Goal: Communication & Community: Answer question/provide support

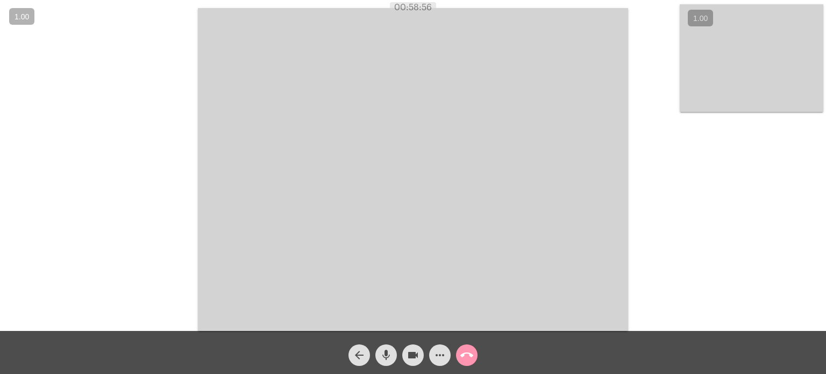
click at [149, 173] on div "Acessando Câmera e Microfone..." at bounding box center [412, 168] width 823 height 331
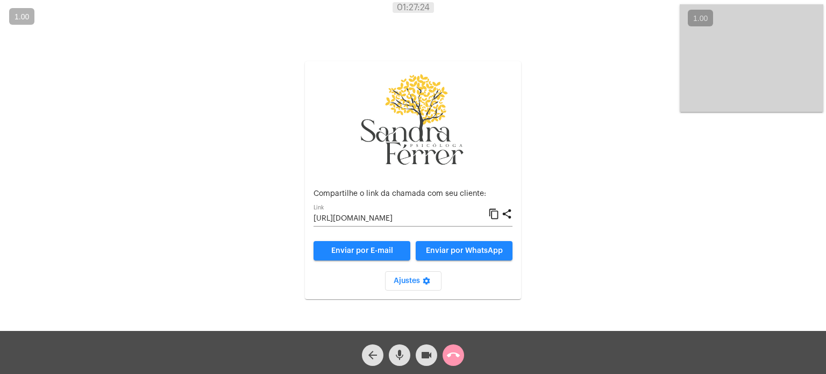
click at [468, 357] on div "arrow_back mic videocam call_end" at bounding box center [413, 352] width 826 height 43
click at [450, 349] on mat-icon "call_end" at bounding box center [453, 354] width 13 height 13
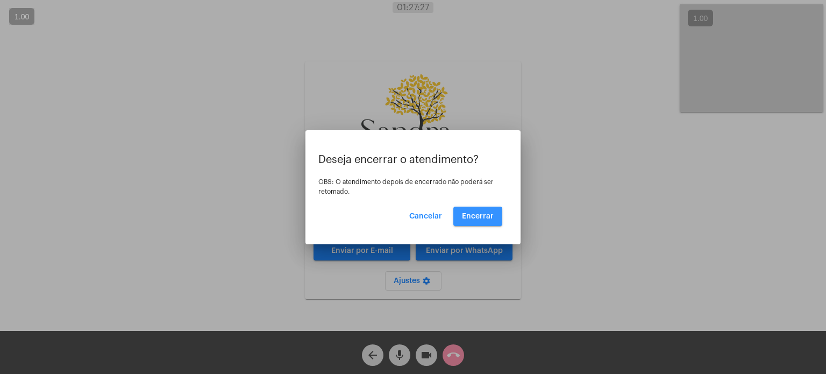
click at [472, 217] on span "Encerrar" at bounding box center [478, 216] width 32 height 8
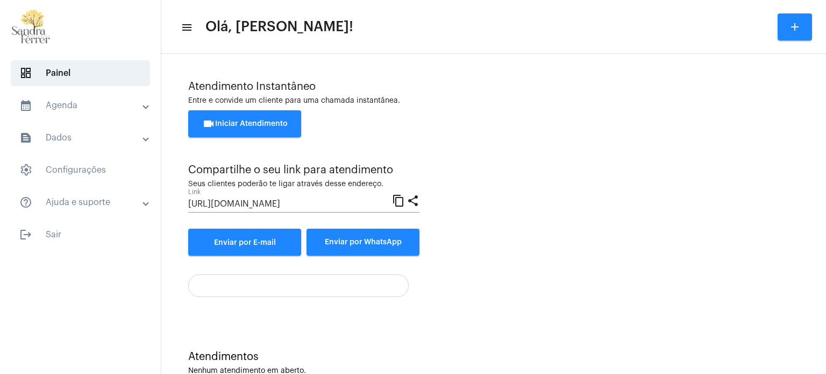
click at [256, 121] on span "videocam Iniciar Atendimento" at bounding box center [244, 124] width 85 height 8
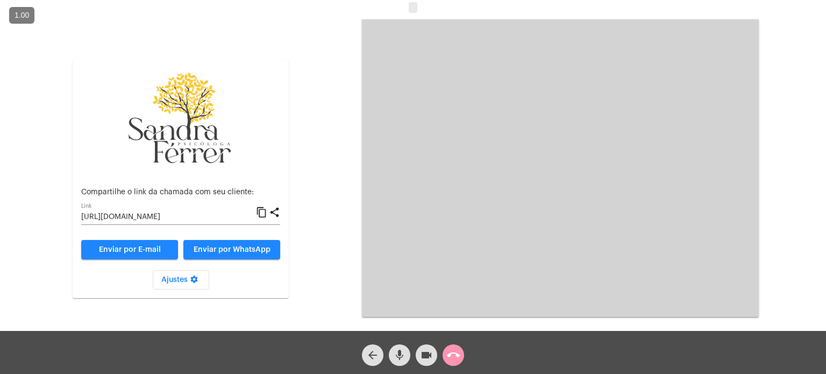
click at [264, 210] on mat-icon "content_copy" at bounding box center [261, 212] width 11 height 13
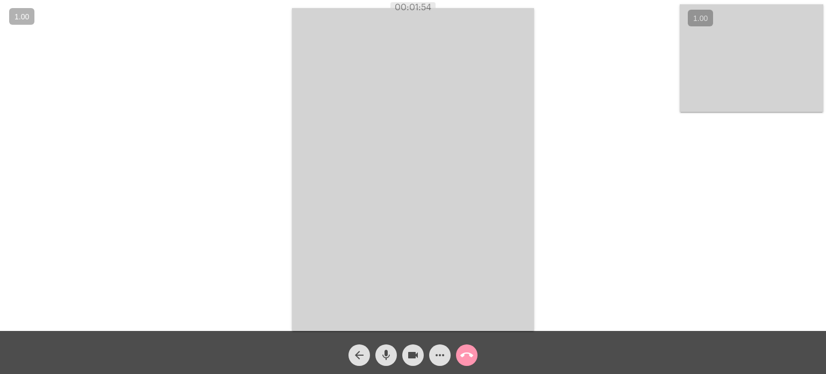
click at [627, 67] on div "Acessando Câmera e Microfone..." at bounding box center [412, 168] width 823 height 331
click at [613, 62] on div "Acessando Câmera e Microfone..." at bounding box center [412, 168] width 823 height 331
